Goal: Task Accomplishment & Management: Complete application form

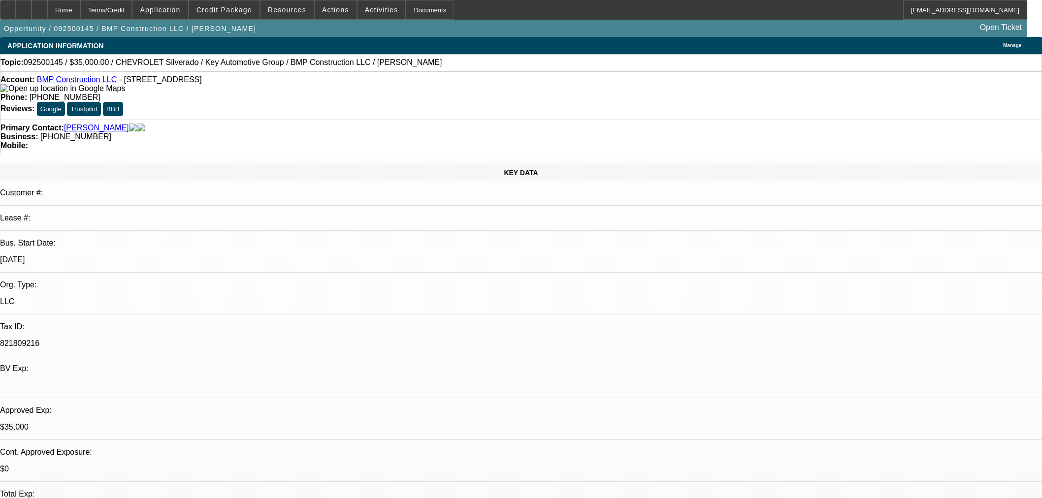
select select "0"
select select "2"
select select "0"
select select "6"
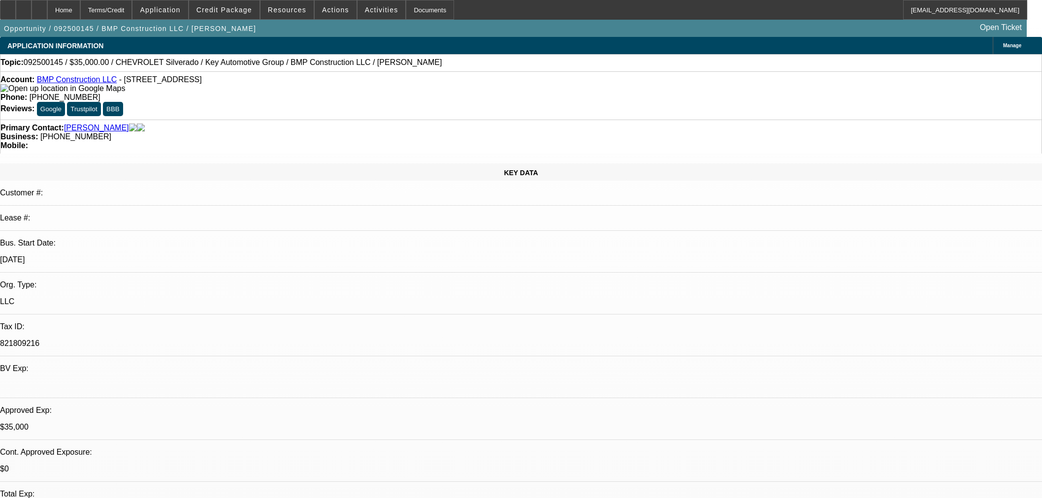
select select "0.1"
select select "2"
select select "0"
select select "6"
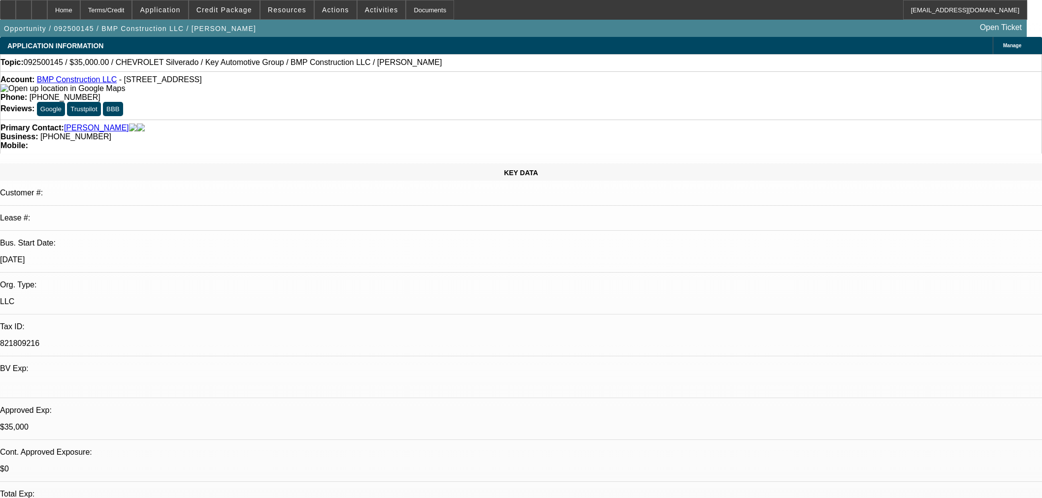
scroll to position [638, 0]
select select "0"
select select "2"
select select "0"
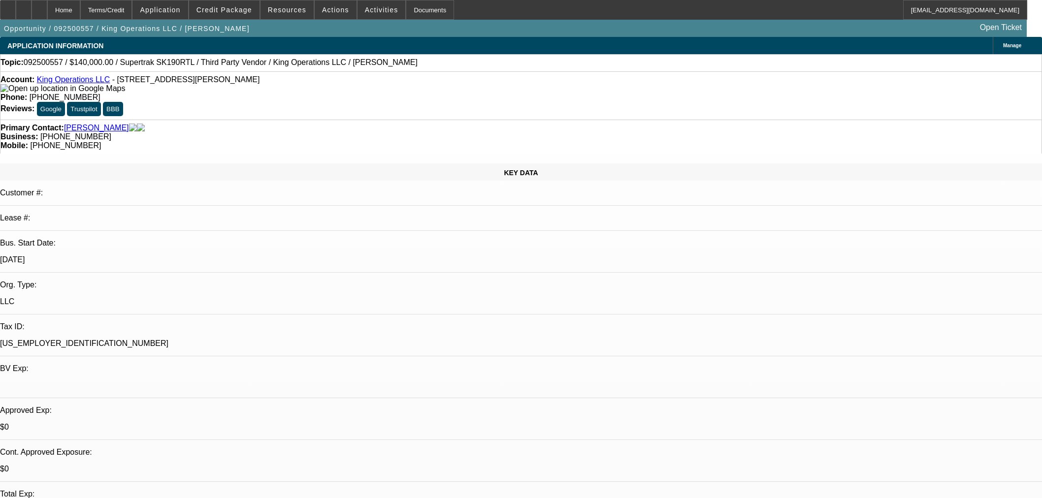
select select "6"
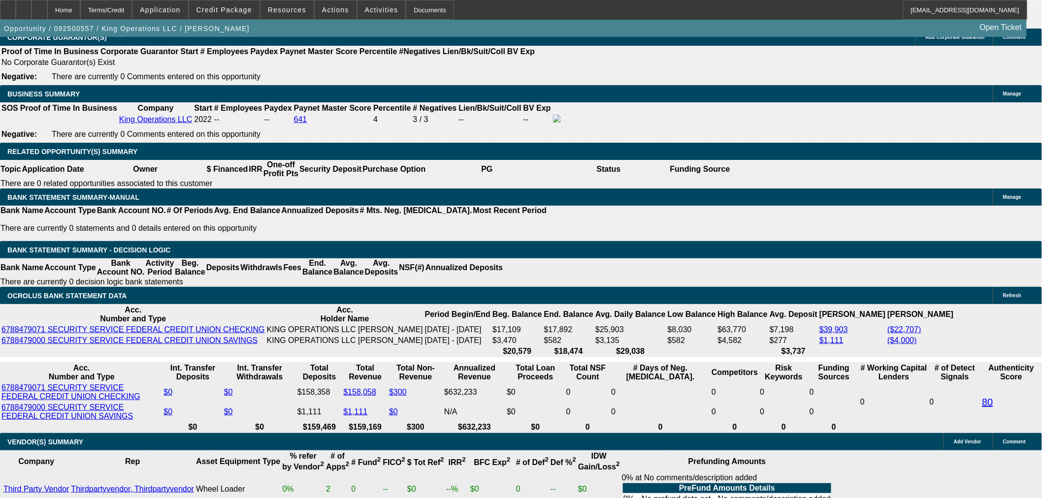
scroll to position [1459, 0]
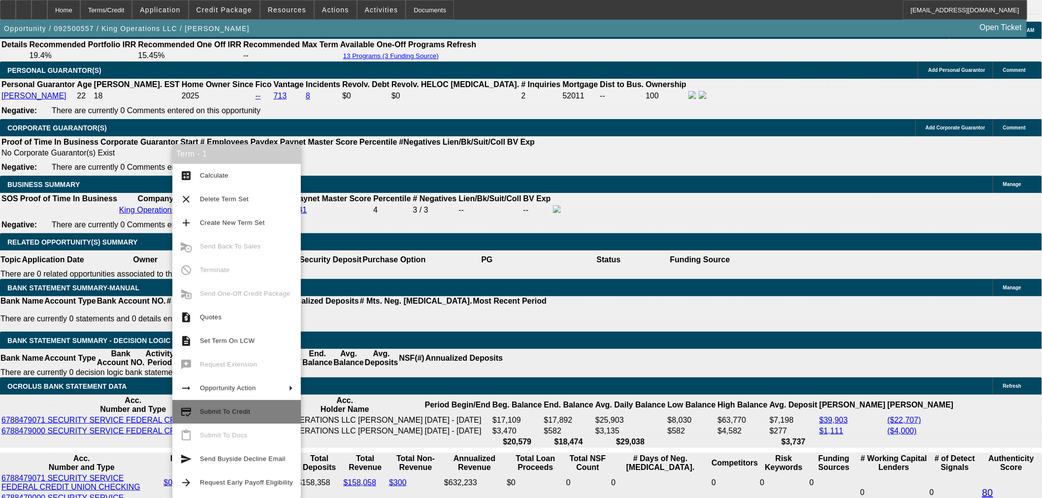
click at [242, 406] on span "Submit To Credit" at bounding box center [246, 412] width 93 height 12
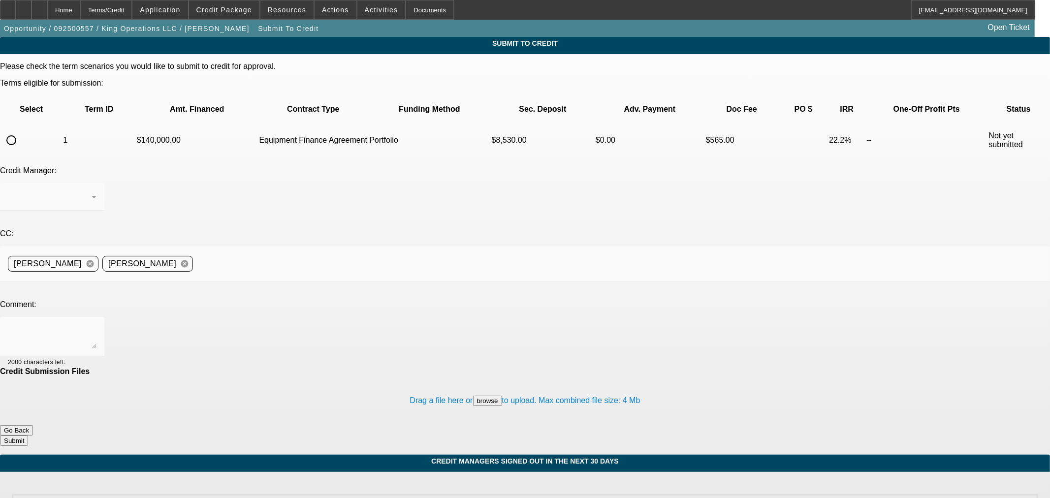
drag, startPoint x: 43, startPoint y: 107, endPoint x: 114, endPoint y: 121, distance: 72.1
click at [21, 130] on input "radio" at bounding box center [11, 140] width 20 height 20
radio input "true"
click at [100, 191] on icon at bounding box center [94, 197] width 12 height 12
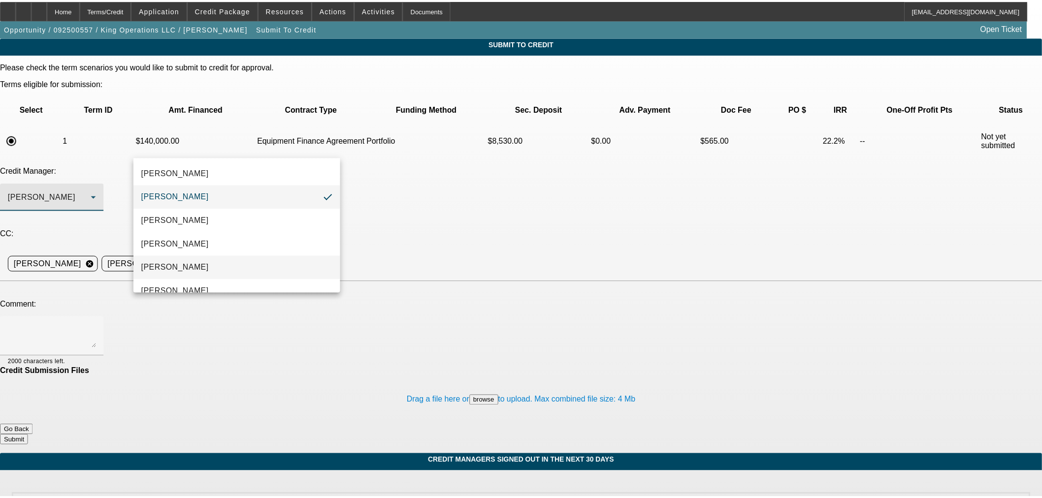
scroll to position [14, 0]
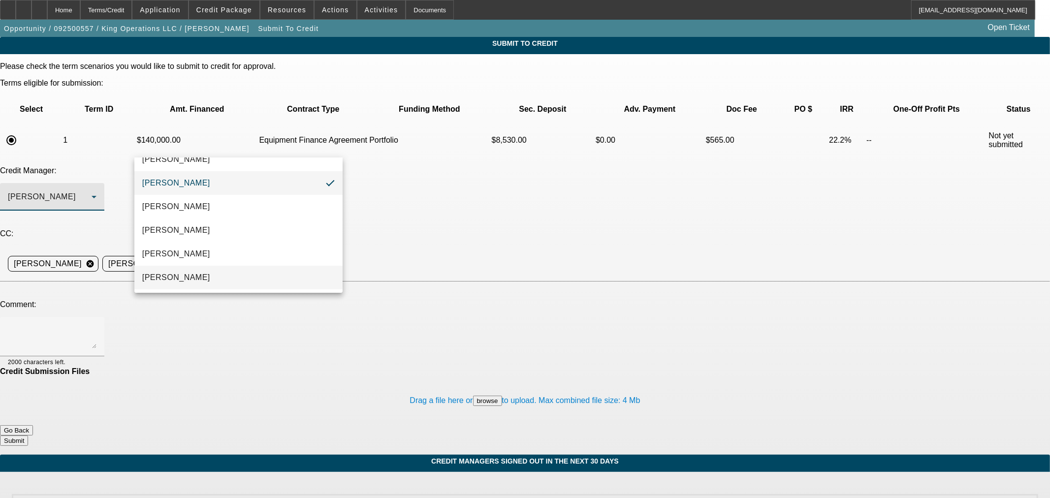
click at [245, 281] on mat-option "[PERSON_NAME]" at bounding box center [238, 278] width 208 height 24
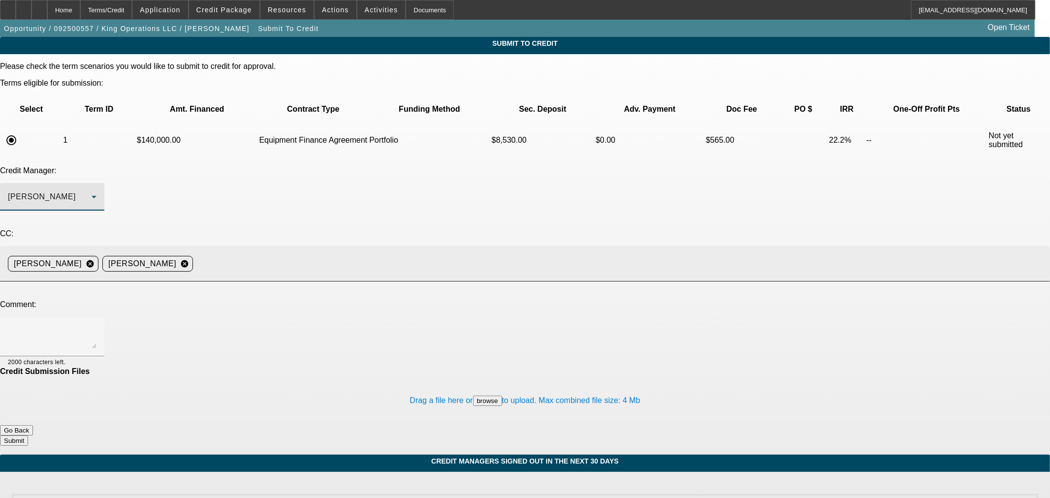
click at [373, 254] on input at bounding box center [617, 264] width 841 height 20
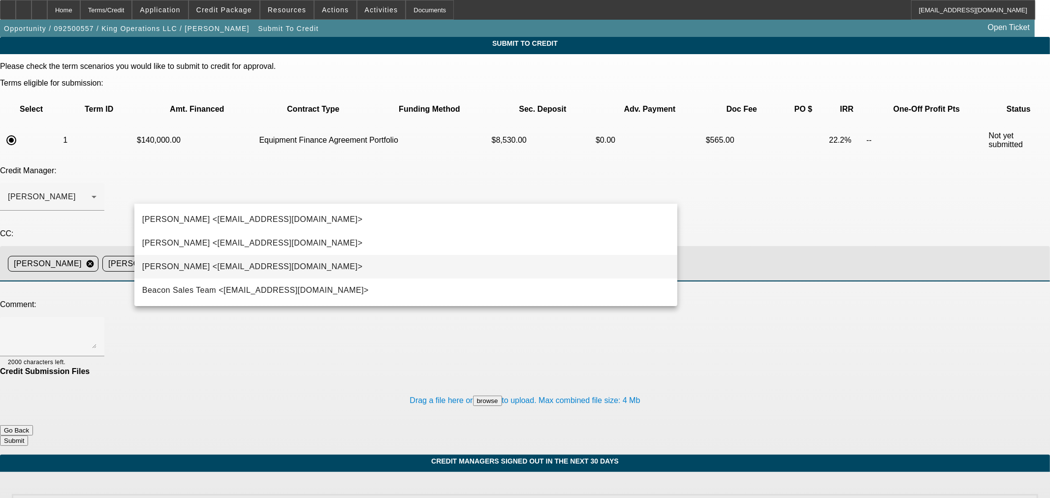
type input "ste"
click at [359, 262] on mat-option "Stephanie Richards <srichards@beaconfunding.com>" at bounding box center [405, 267] width 543 height 24
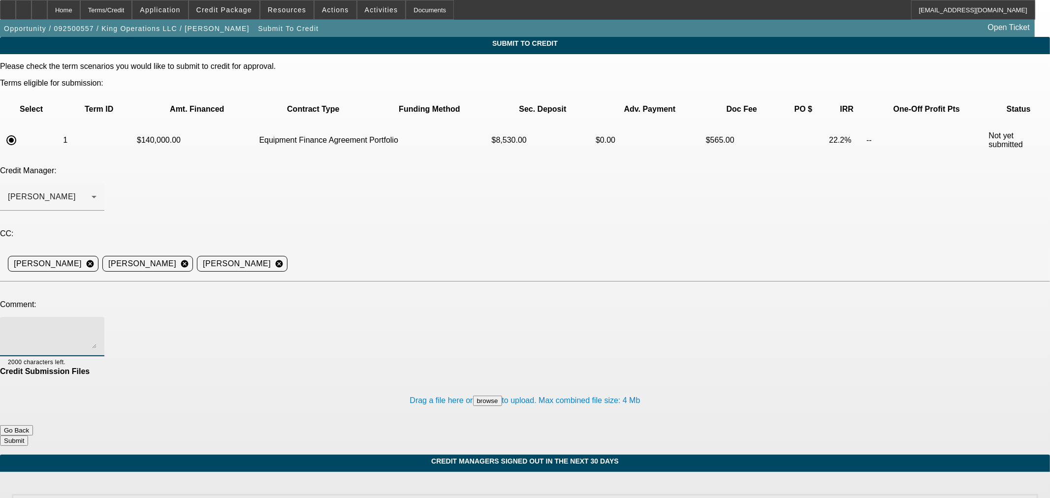
drag, startPoint x: 337, startPoint y: 228, endPoint x: 431, endPoint y: 212, distance: 95.4
click at [97, 325] on textarea at bounding box center [52, 337] width 89 height 24
type textarea "BUYSIDE SUBMISSION CURRENCY - Sam, please review this loader and attachment pur…"
click at [28, 436] on button "Submit" at bounding box center [14, 441] width 28 height 10
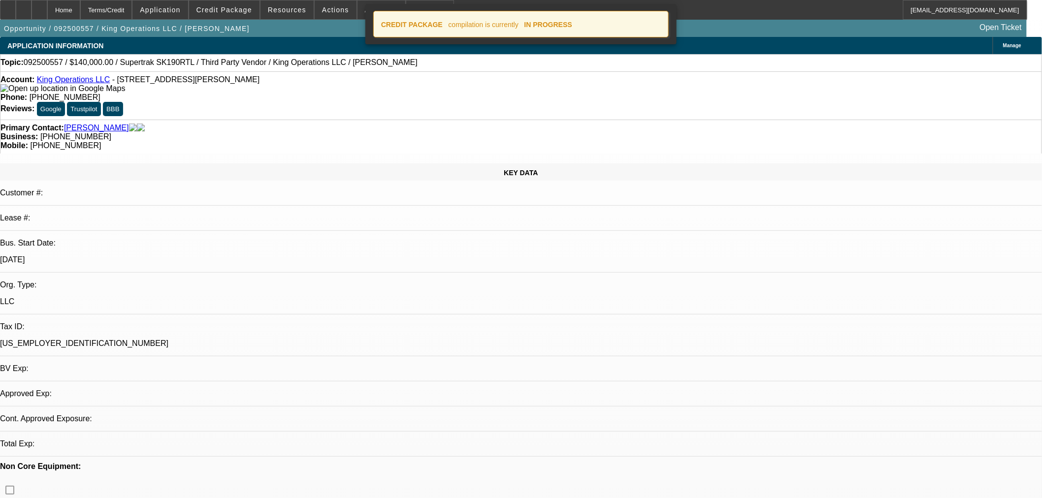
select select "0"
select select "2"
select select "0"
select select "6"
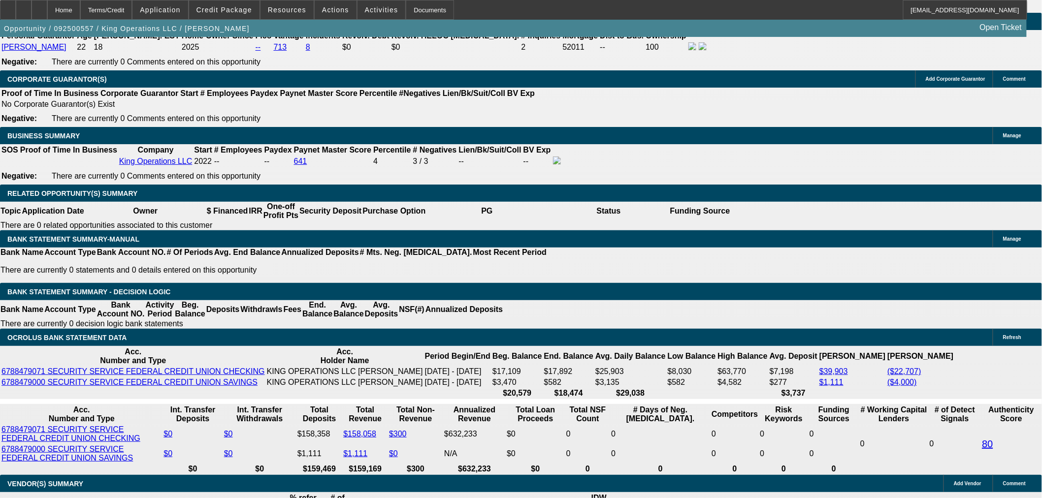
scroll to position [1515, 0]
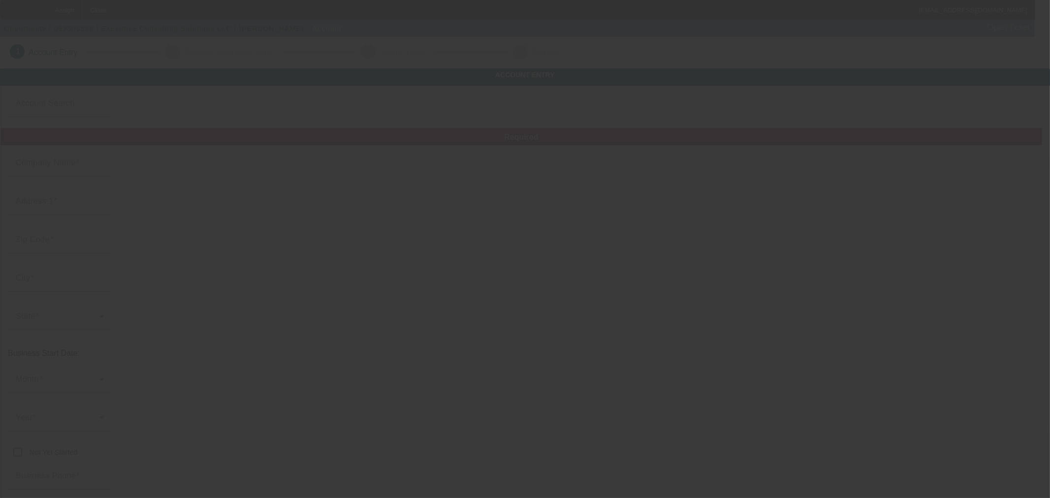
type input "Executive Consulting Solutions LLC"
type input "9533 97th st"
type input "11416"
type input "Ozone Park"
type input "(917) 682-4032"
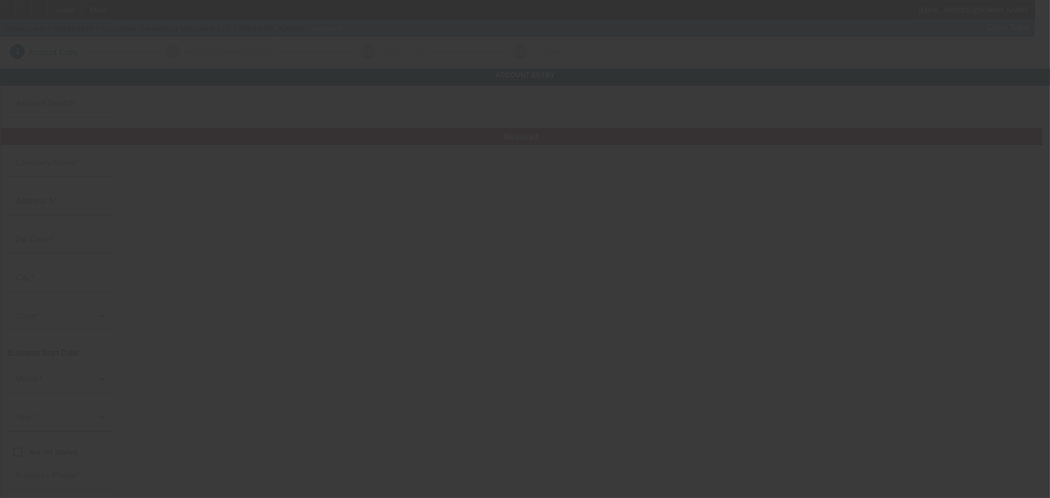
type input "Currency"
type input "christian_cabezas@msn.com"
type input "Queens"
type input "33-3929407"
